Goal: Information Seeking & Learning: Learn about a topic

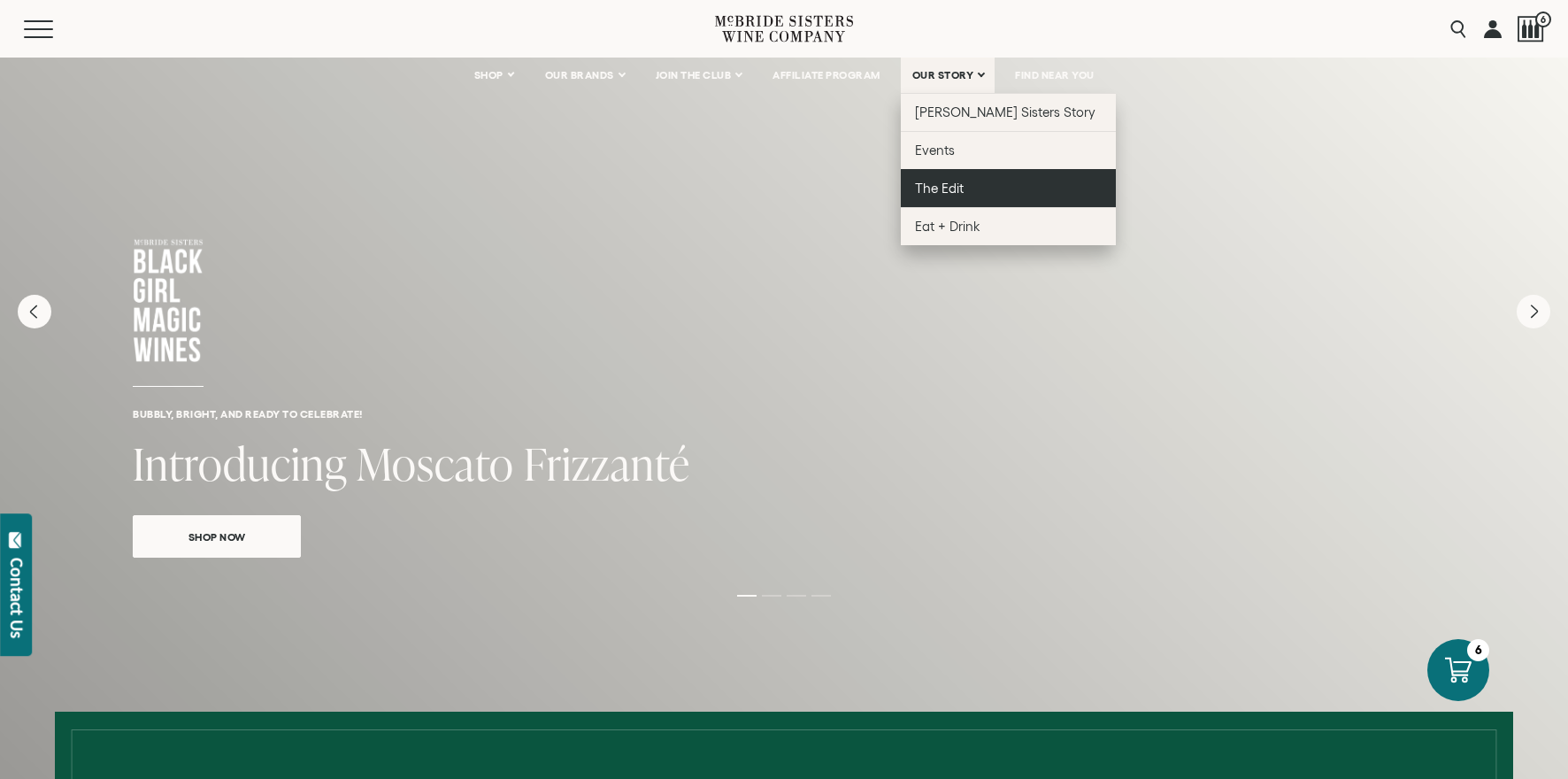
click at [944, 184] on span "The Edit" at bounding box center [939, 188] width 49 height 15
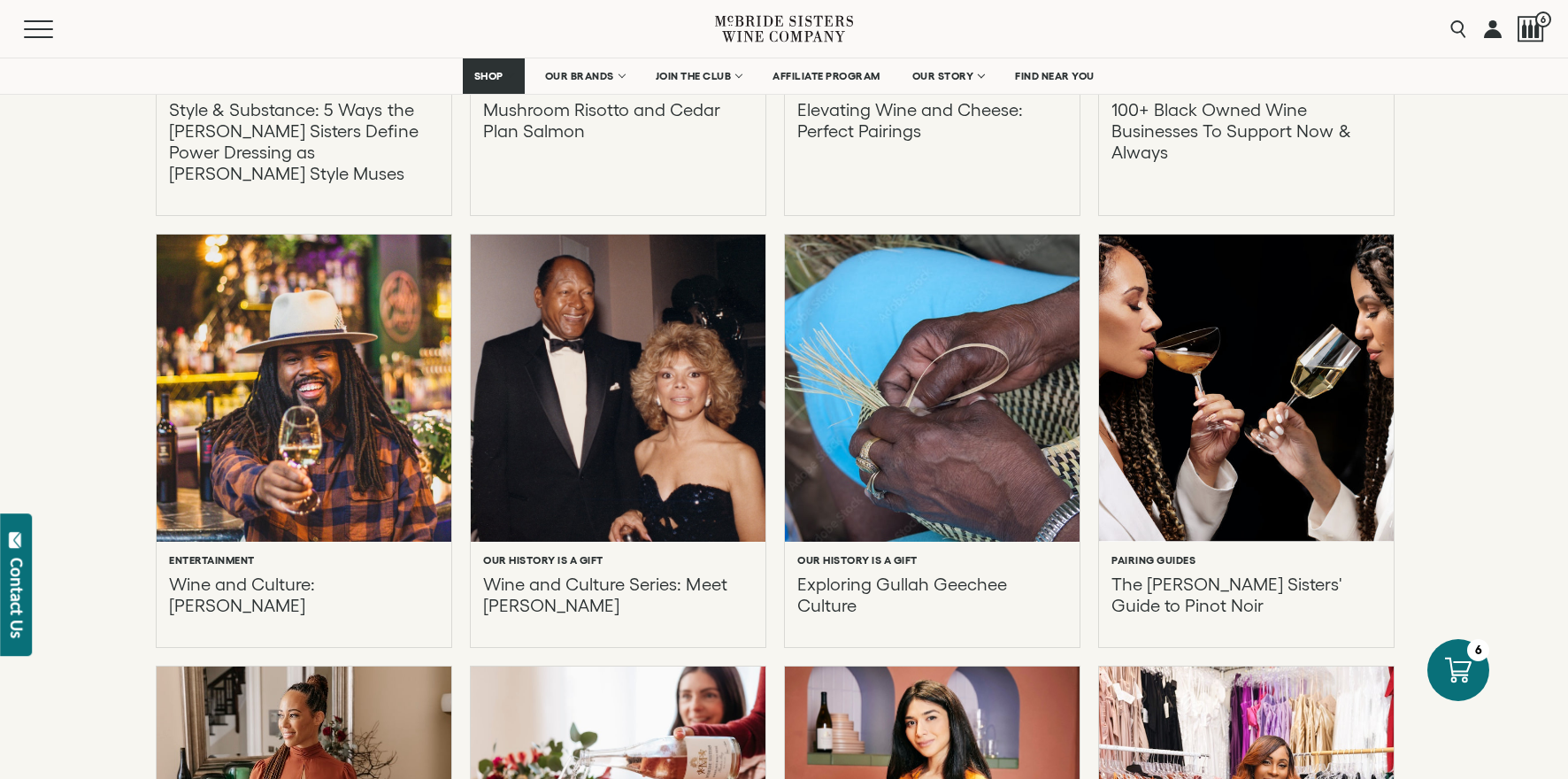
scroll to position [1327, 0]
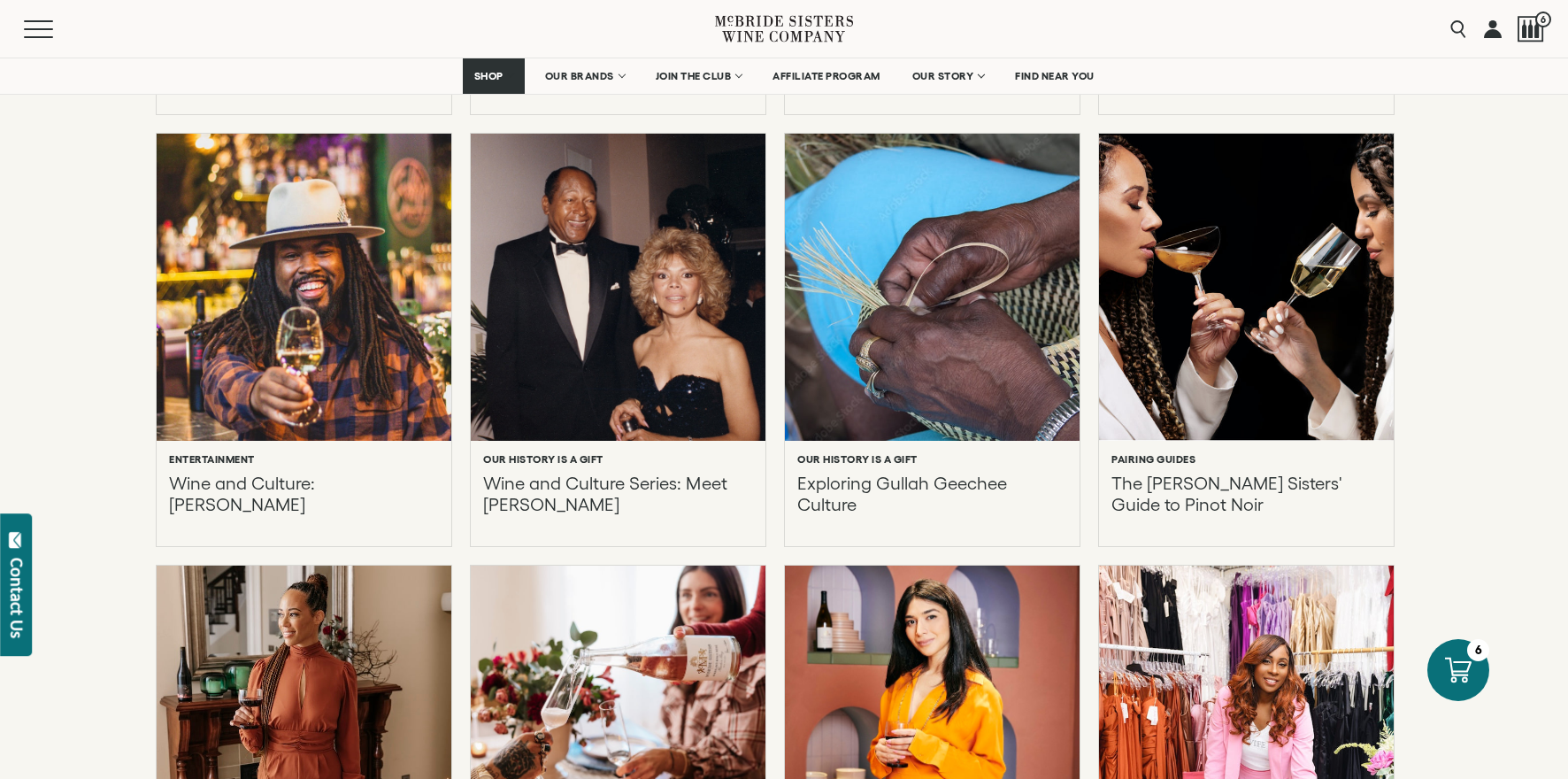
click at [342, 364] on div at bounding box center [304, 288] width 324 height 339
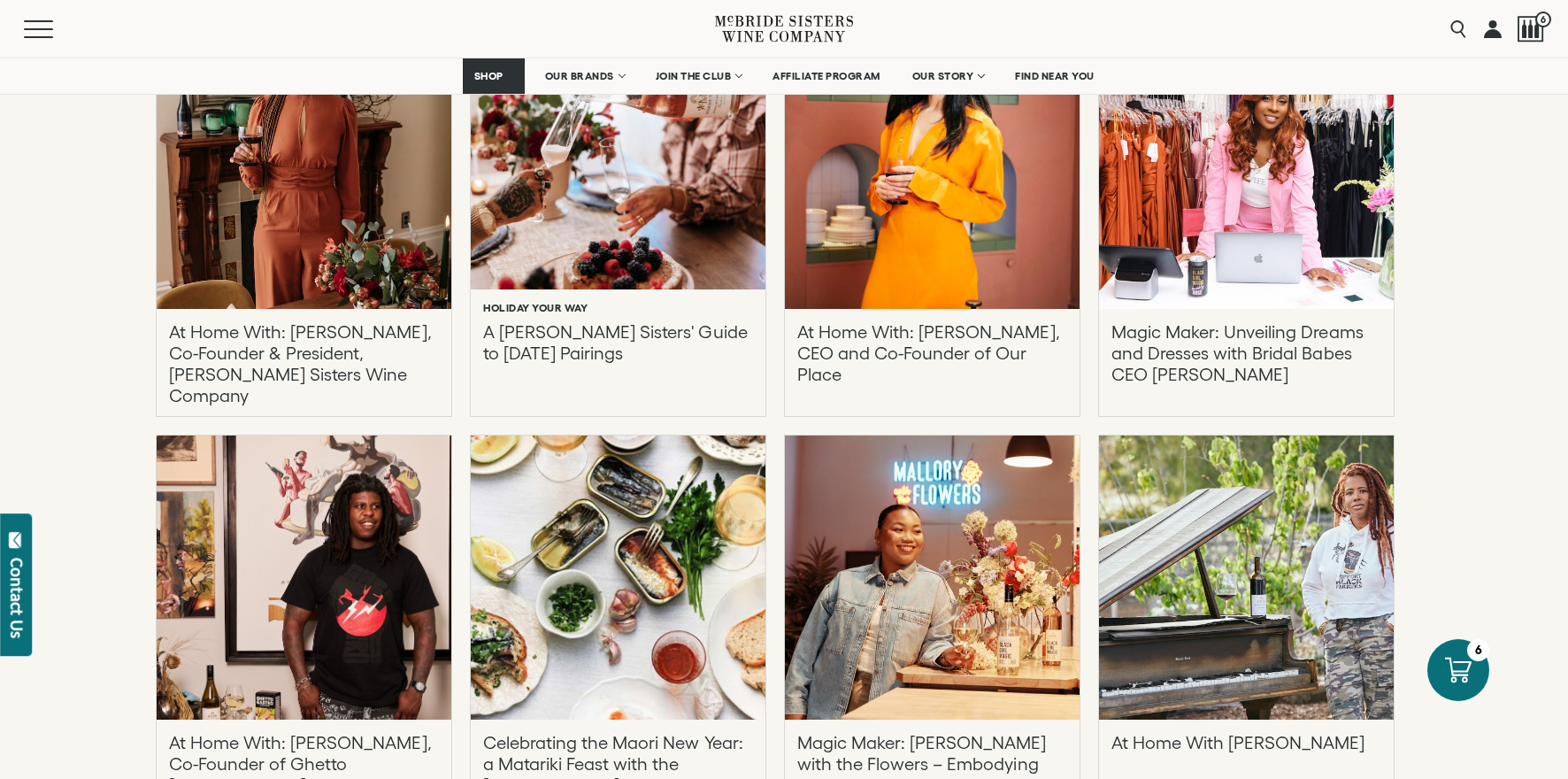
scroll to position [1893, 0]
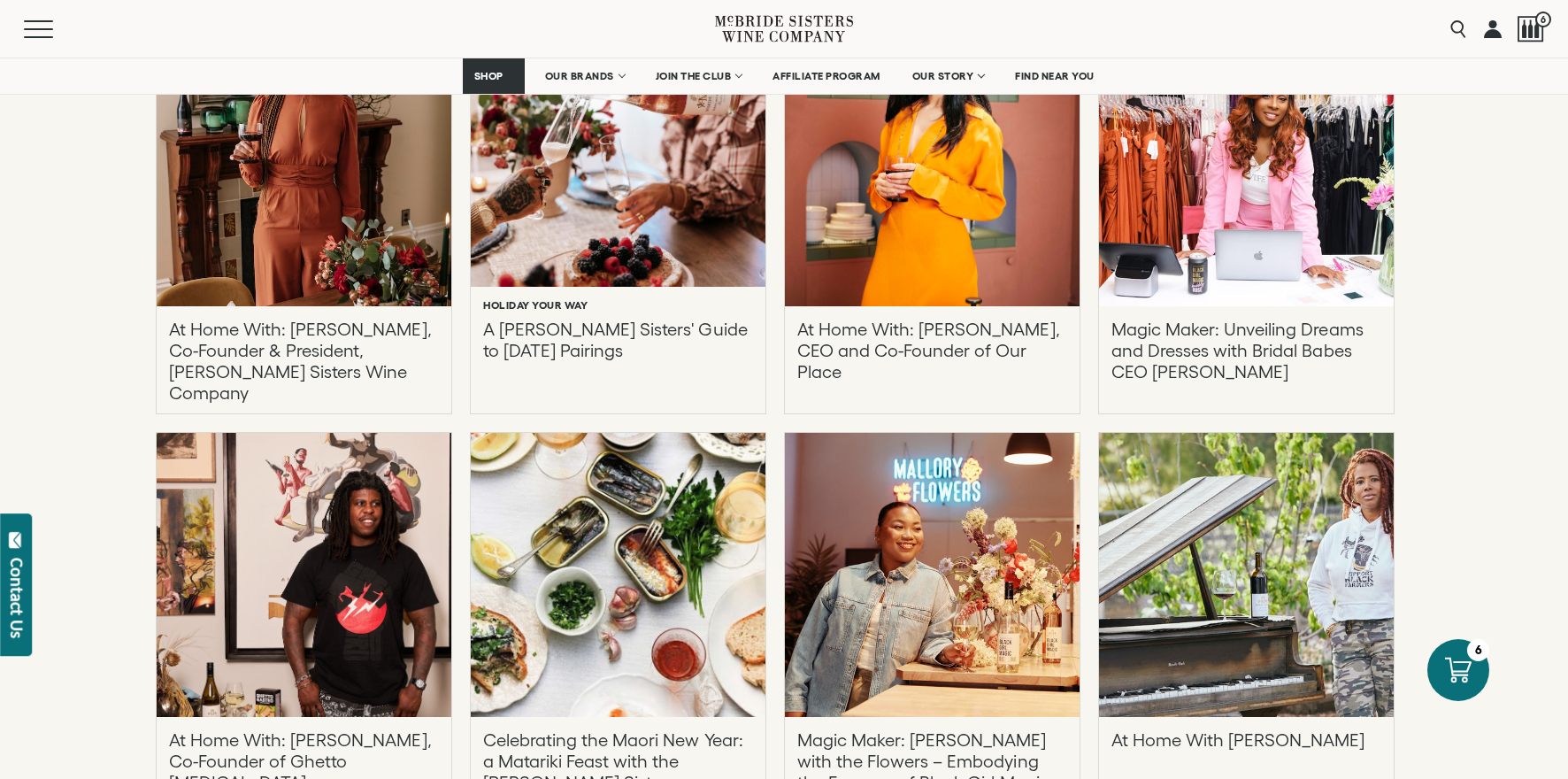
click at [1221, 555] on div at bounding box center [1246, 575] width 324 height 313
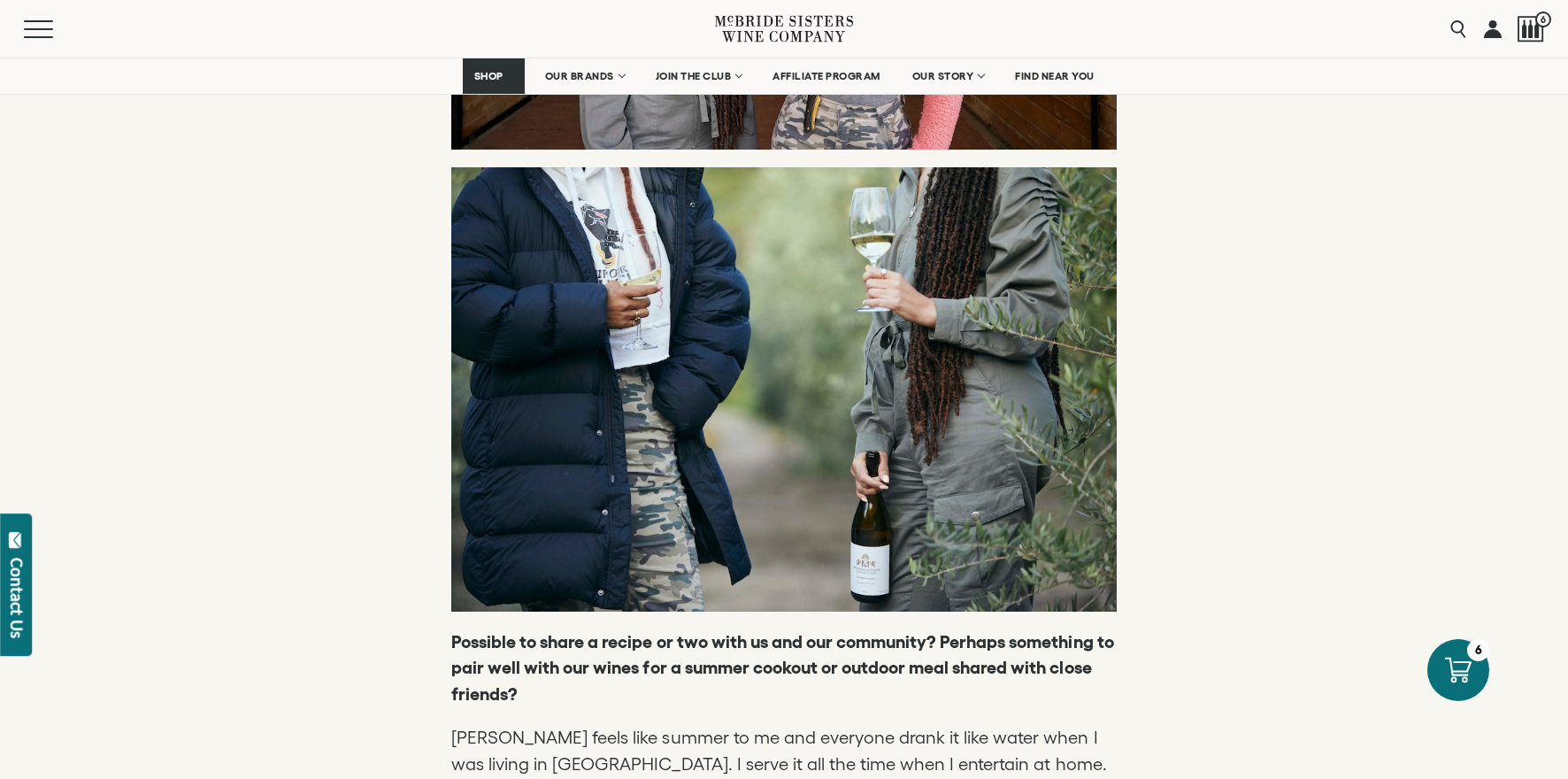
scroll to position [4966, 0]
